Goal: Information Seeking & Learning: Learn about a topic

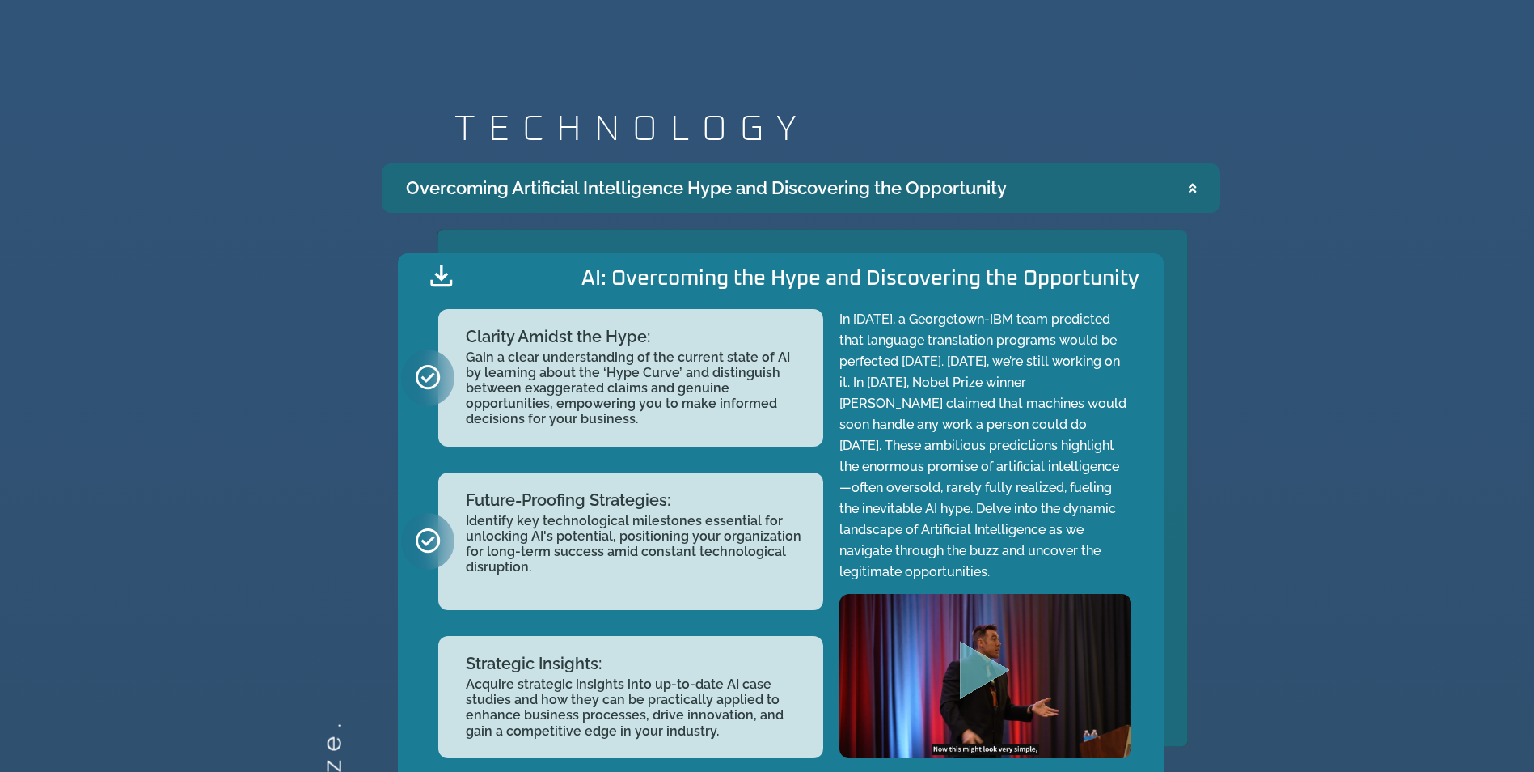
scroll to position [2022, 0]
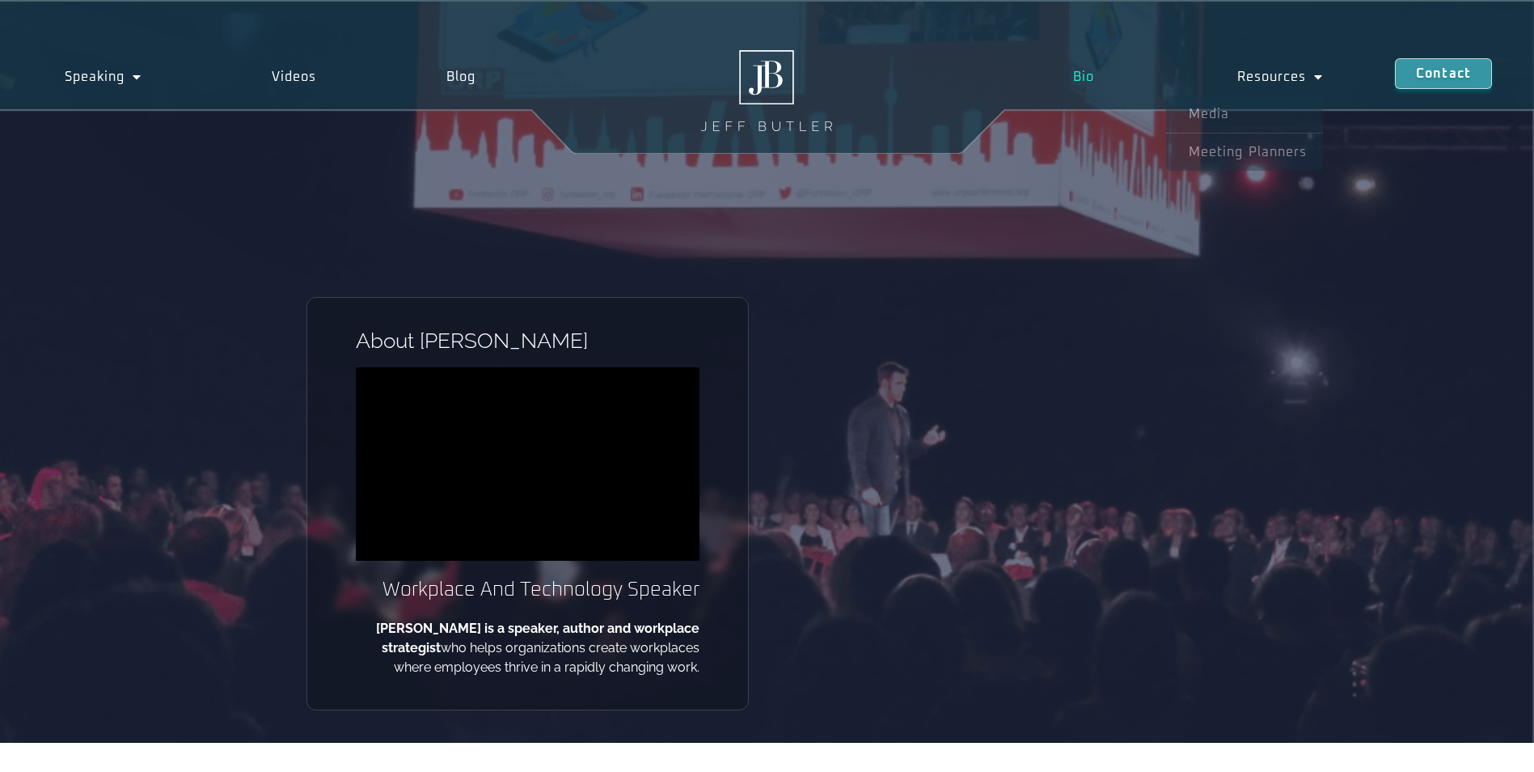
click at [1091, 74] on link "Bio" at bounding box center [1083, 76] width 164 height 37
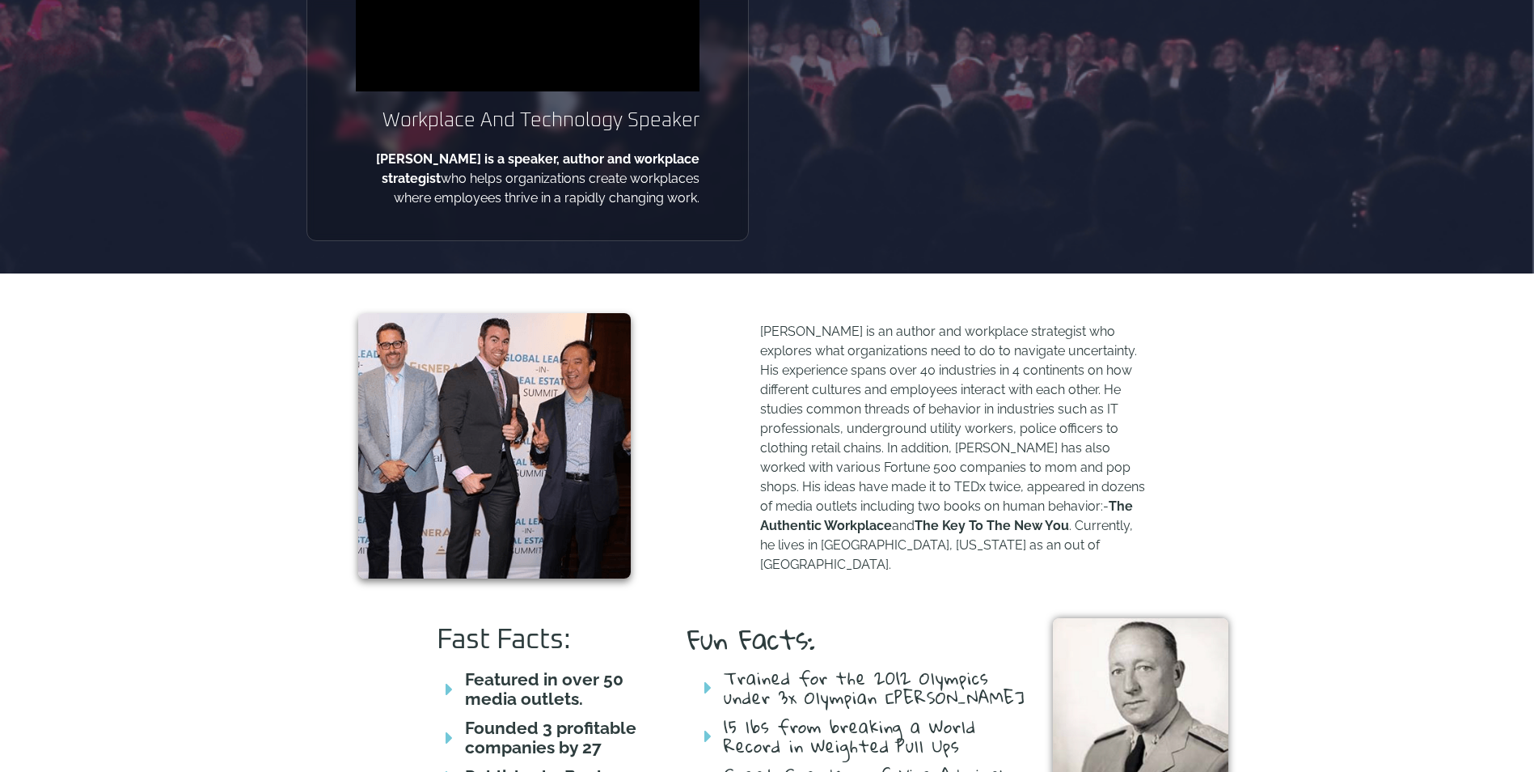
scroll to position [566, 0]
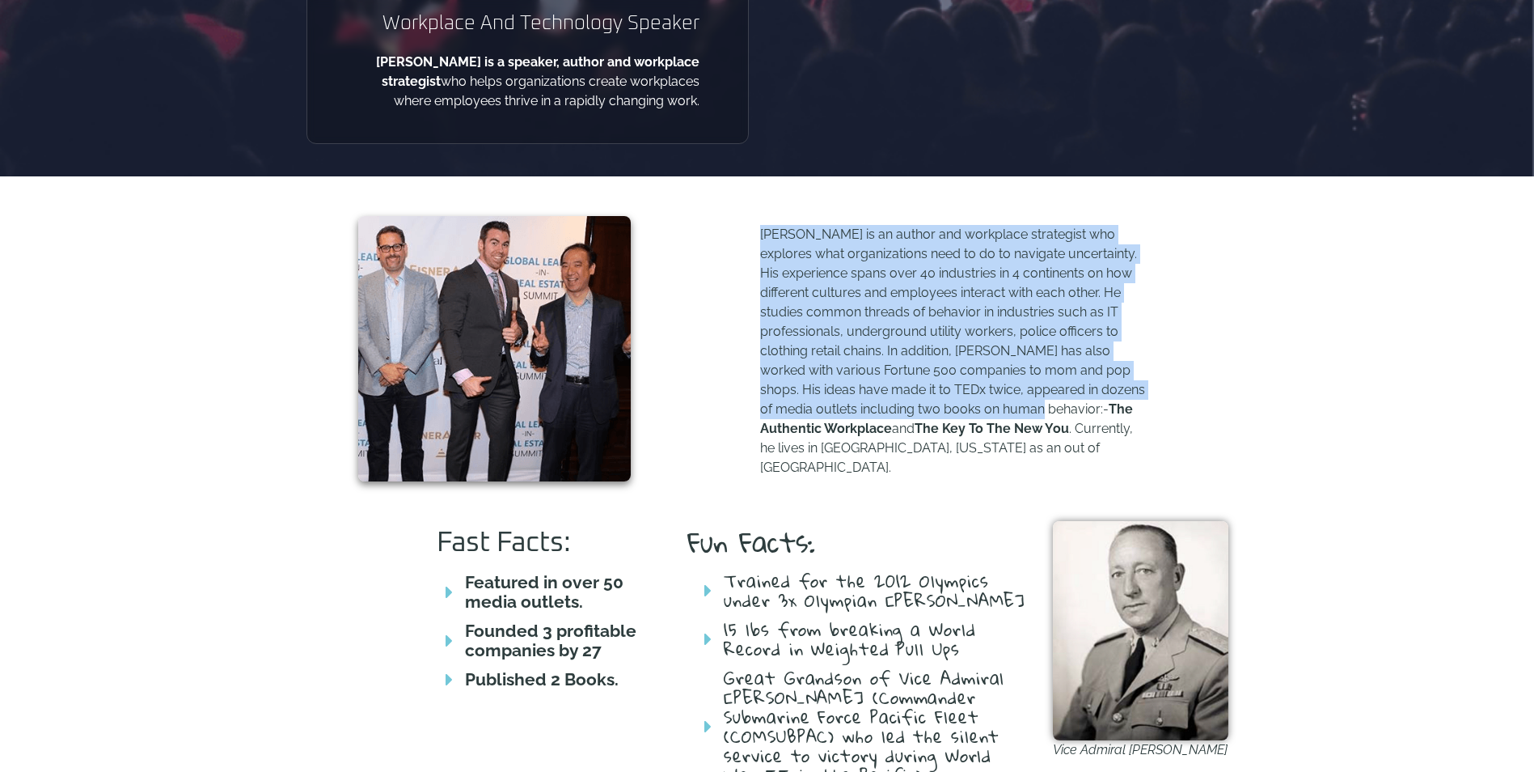
drag, startPoint x: 759, startPoint y: 232, endPoint x: 1052, endPoint y: 408, distance: 341.4
click at [1052, 408] on p "[PERSON_NAME] is an author and workplace strategist who explores what organizat…" at bounding box center [953, 351] width 387 height 252
drag, startPoint x: 1052, startPoint y: 408, endPoint x: 1022, endPoint y: 401, distance: 30.6
copy p "[PERSON_NAME] is an author and workplace strategist who explores what organizat…"
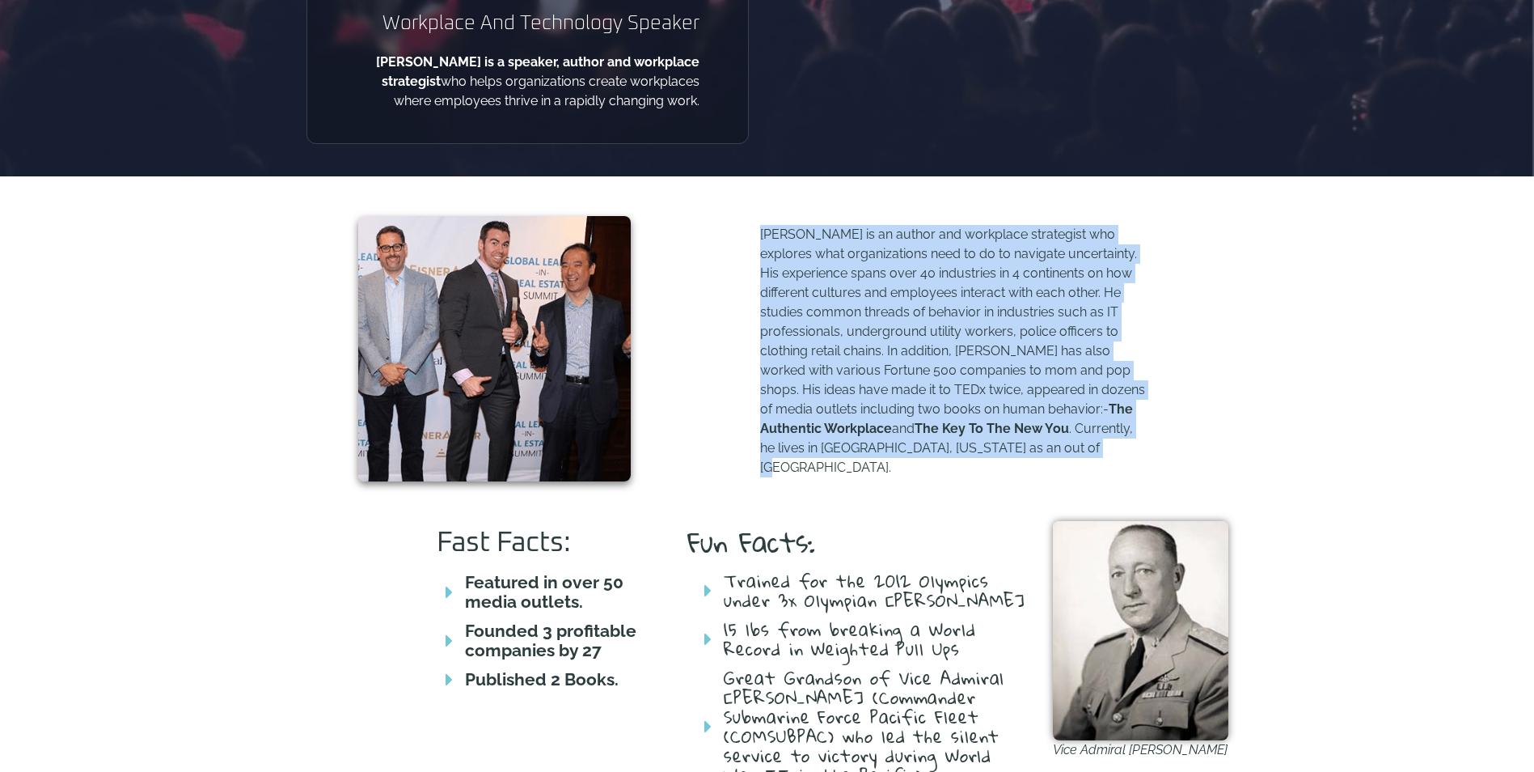
drag, startPoint x: 1030, startPoint y: 453, endPoint x: 760, endPoint y: 235, distance: 346.7
click at [760, 235] on p "[PERSON_NAME] is an author and workplace strategist who explores what organizat…" at bounding box center [953, 351] width 387 height 252
drag, startPoint x: 760, startPoint y: 235, endPoint x: 833, endPoint y: 261, distance: 77.5
copy p "[PERSON_NAME] is an author and workplace strategist who explores what organizat…"
click at [1253, 317] on div "[PERSON_NAME] is an author and workplace strategist who explores what organizat…" at bounding box center [767, 348] width 1534 height 345
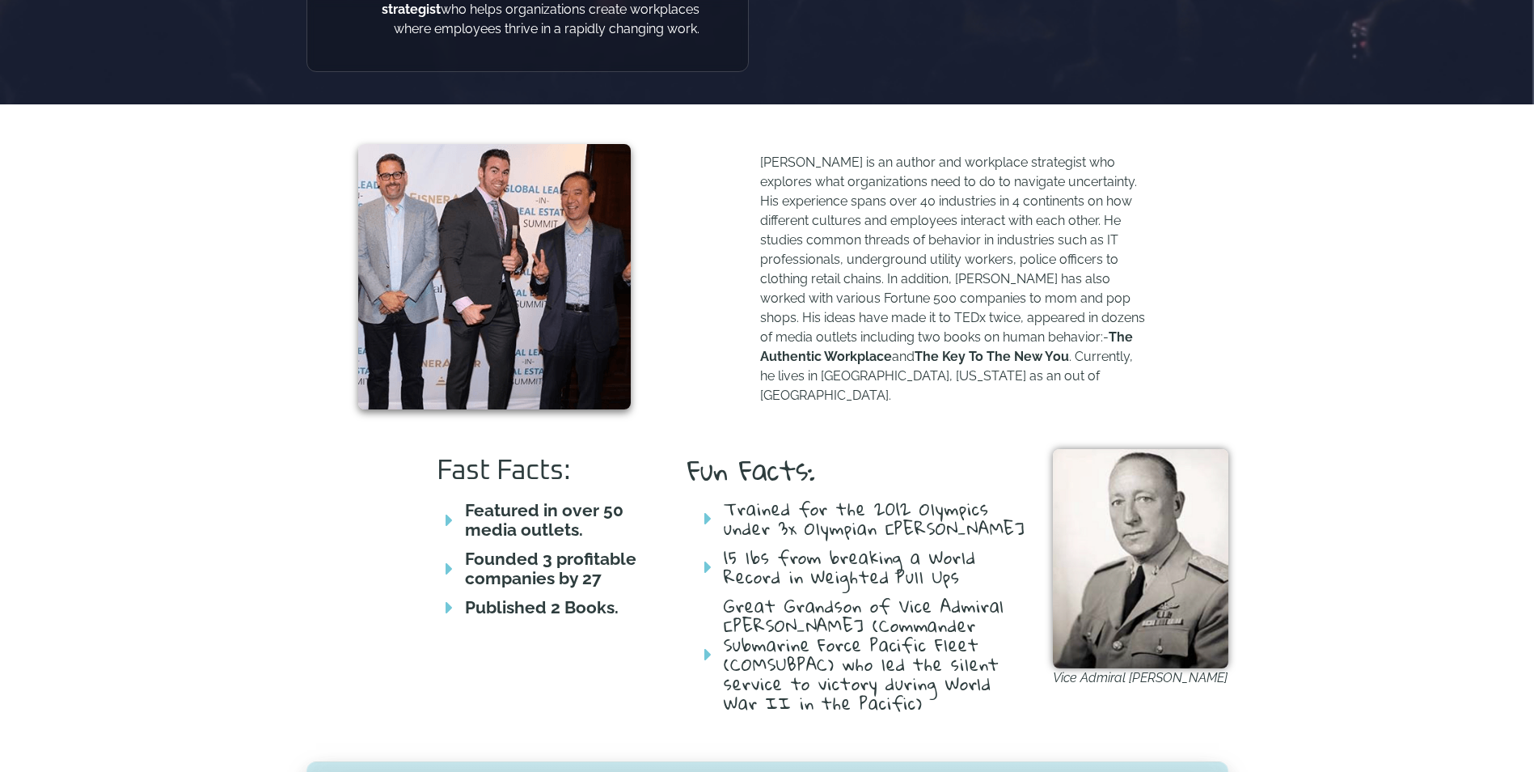
scroll to position [647, 0]
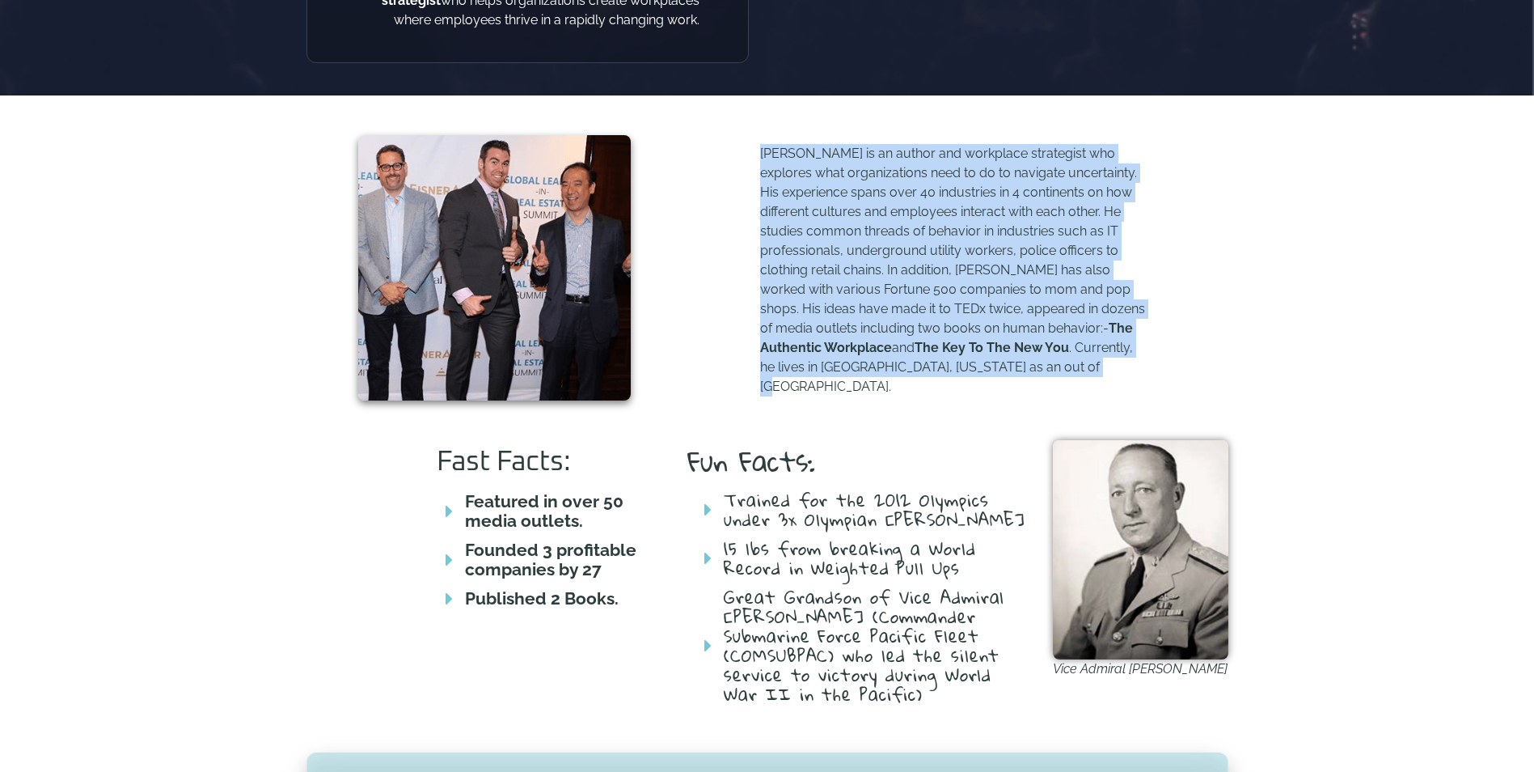
drag, startPoint x: 1022, startPoint y: 371, endPoint x: 759, endPoint y: 146, distance: 345.9
click at [759, 146] on div "[PERSON_NAME] is an author and workplace strategist who explores what organizat…" at bounding box center [938, 268] width 582 height 280
drag, startPoint x: 759, startPoint y: 146, endPoint x: 789, endPoint y: 163, distance: 34.7
copy p "[PERSON_NAME] is an author and workplace strategist who explores what organizat…"
